Goal: Task Accomplishment & Management: Manage account settings

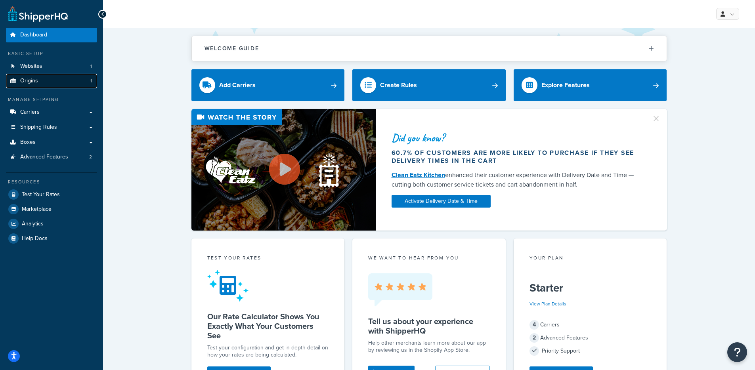
click at [78, 79] on link "Origins 1" at bounding box center [51, 81] width 91 height 15
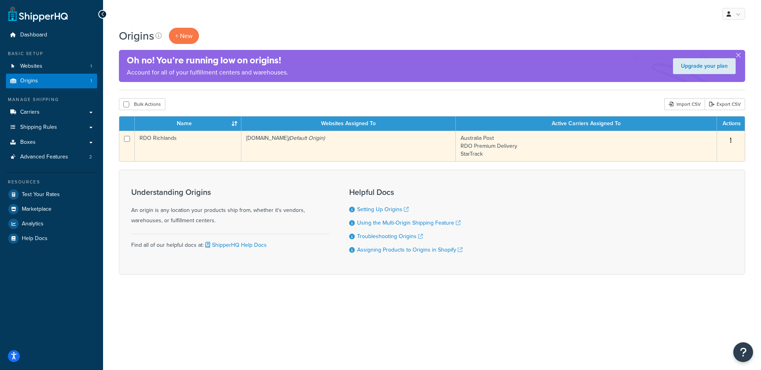
click at [237, 153] on td "RDO Richlands" at bounding box center [188, 146] width 107 height 31
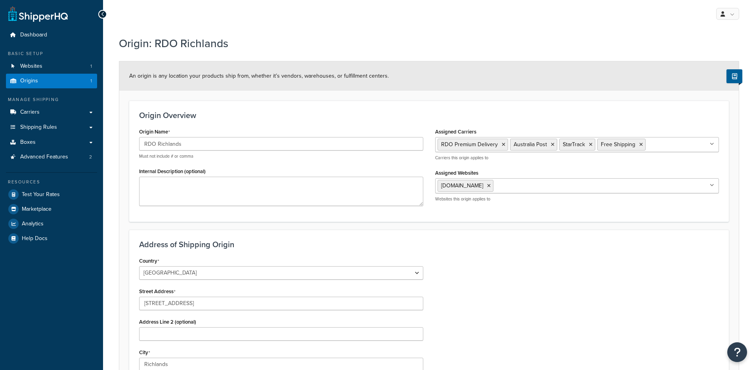
select select "1013"
select select "176"
click at [57, 155] on span "Advanced Features" at bounding box center [44, 157] width 48 height 7
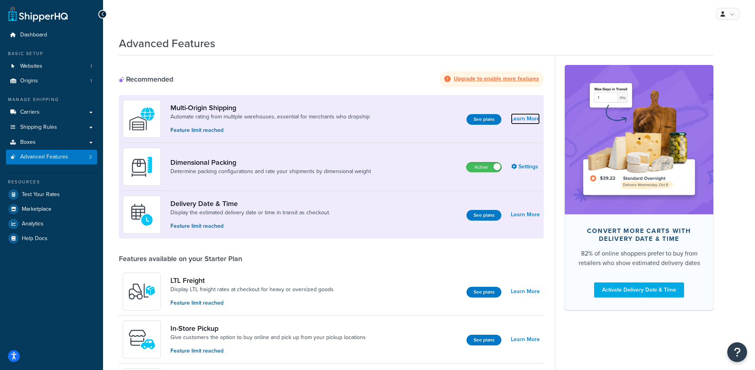
click at [522, 118] on link "Learn More" at bounding box center [525, 118] width 29 height 11
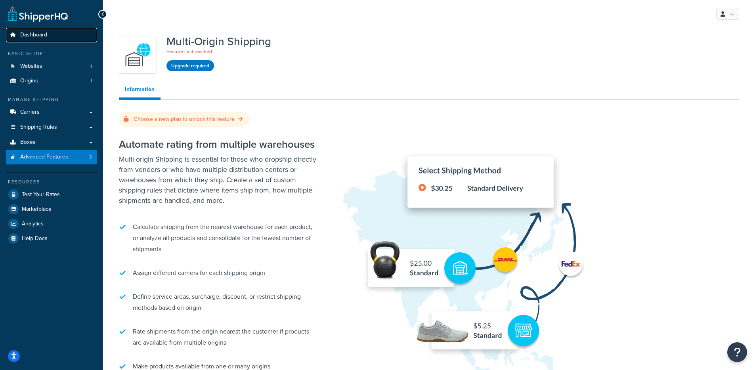
click at [75, 37] on link "Dashboard" at bounding box center [51, 35] width 91 height 15
